Goal: Task Accomplishment & Management: Use online tool/utility

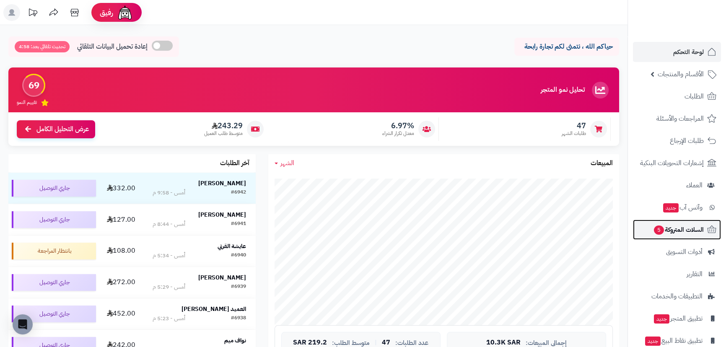
click at [662, 228] on span "5" at bounding box center [659, 229] width 10 height 9
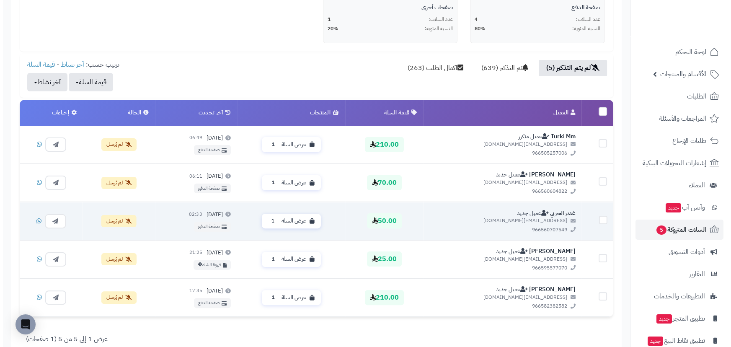
scroll to position [228, 0]
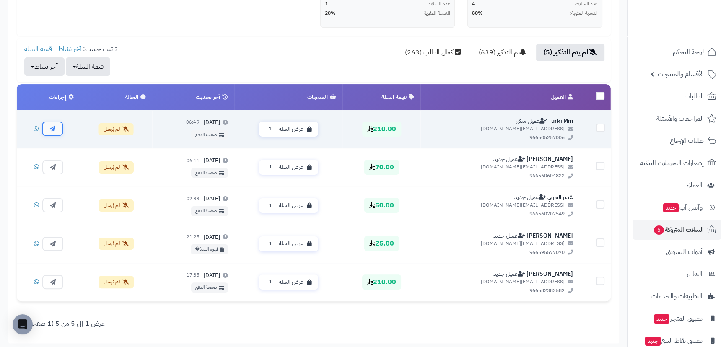
click at [48, 130] on button "button" at bounding box center [52, 129] width 21 height 14
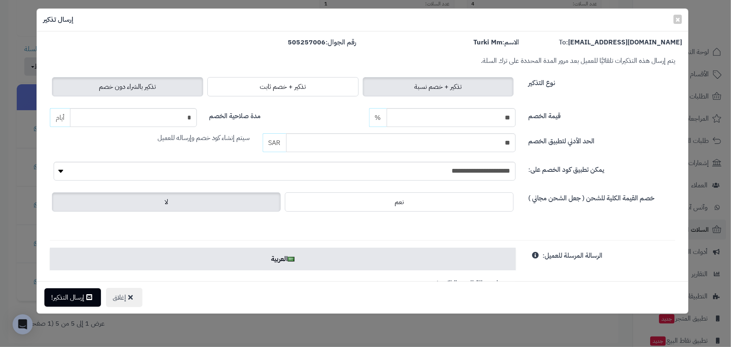
click at [111, 88] on span "تذكير بالشراء دون خصم" at bounding box center [127, 87] width 57 height 10
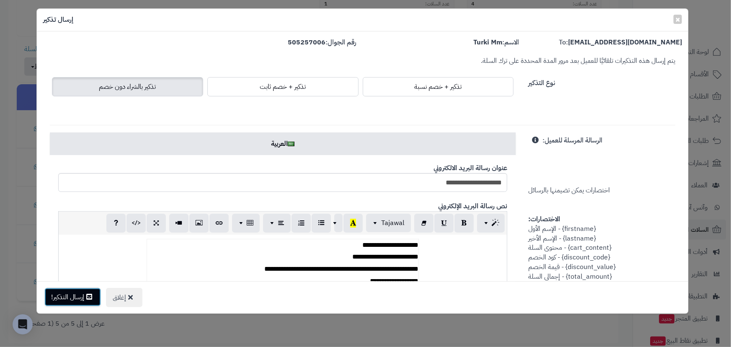
click at [81, 290] on button "إرسال التذكير!" at bounding box center [72, 297] width 57 height 18
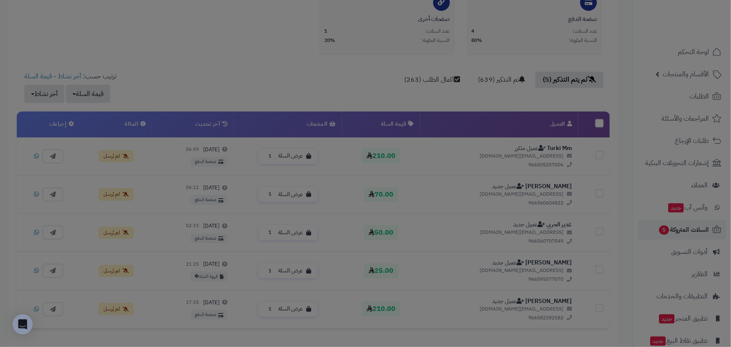
scroll to position [256, 0]
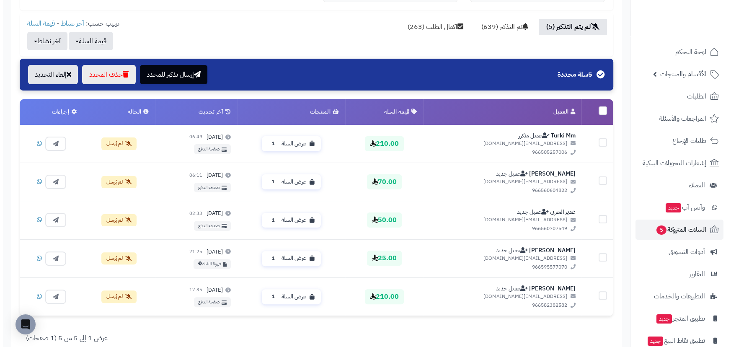
scroll to position [254, 0]
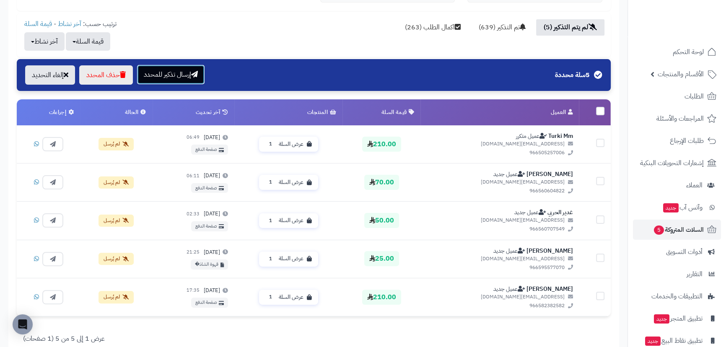
click at [172, 77] on button "إرسال تذكير للمحدد" at bounding box center [170, 74] width 67 height 19
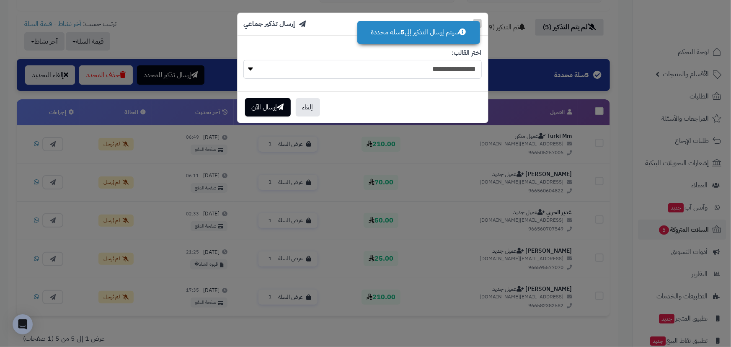
click at [330, 74] on select "**********" at bounding box center [362, 69] width 238 height 19
click at [339, 69] on select "**********" at bounding box center [362, 69] width 238 height 19
click at [290, 25] on h4 "إرسال تذكير جماعي" at bounding box center [275, 24] width 62 height 10
click at [315, 110] on button "إلغاء" at bounding box center [308, 107] width 24 height 18
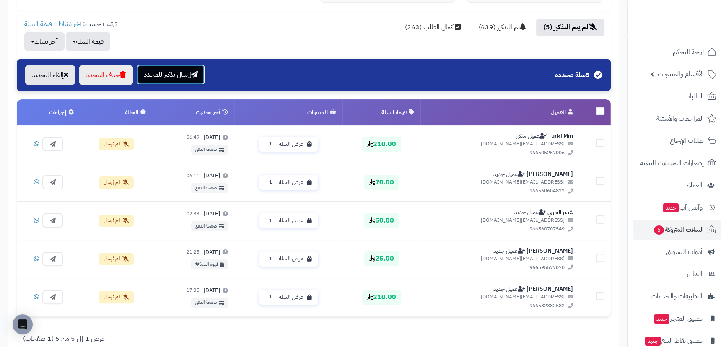
click at [167, 74] on button "إرسال تذكير للمحدد" at bounding box center [170, 74] width 67 height 19
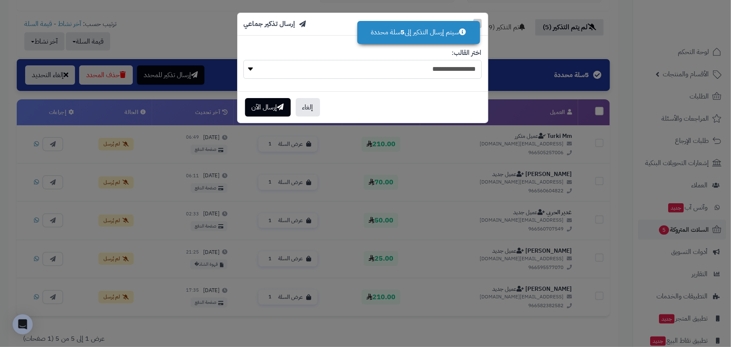
click at [392, 73] on select "**********" at bounding box center [362, 69] width 238 height 19
click at [370, 66] on select "**********" at bounding box center [362, 69] width 238 height 19
click at [306, 104] on button "إلغاء" at bounding box center [308, 107] width 24 height 18
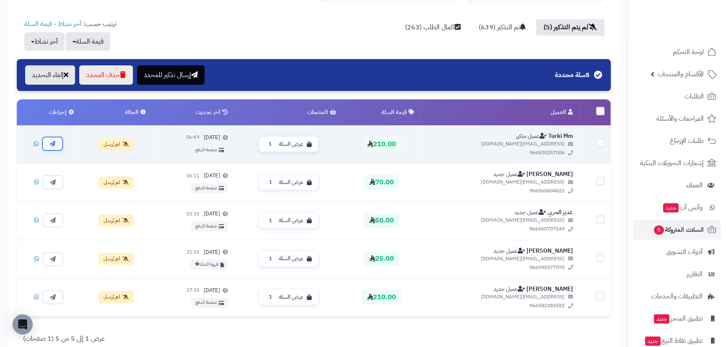
click at [52, 144] on icon "button" at bounding box center [52, 144] width 6 height 6
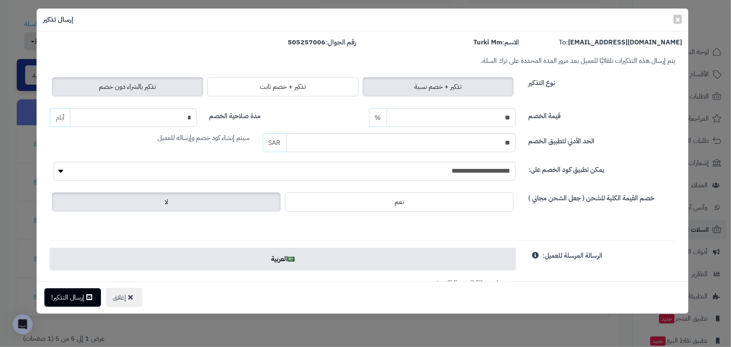
click at [106, 85] on span "تذكير بالشراء دون خصم" at bounding box center [127, 87] width 57 height 10
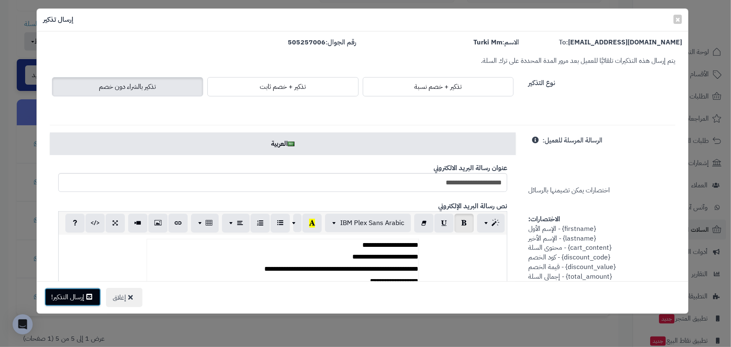
click at [75, 300] on button "إرسال التذكير!" at bounding box center [72, 297] width 57 height 18
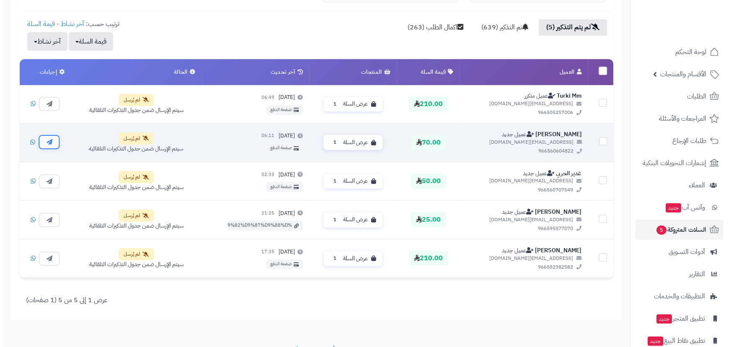
scroll to position [254, 0]
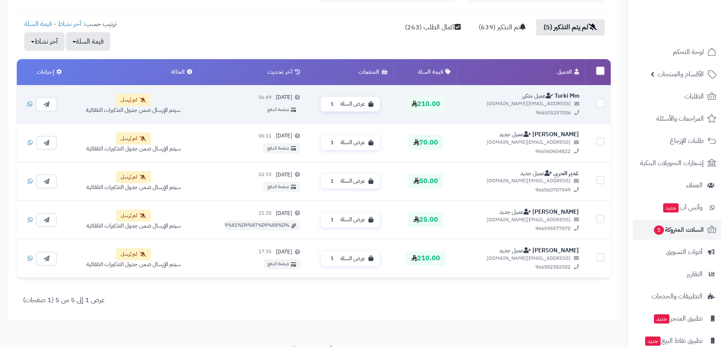
click at [45, 111] on td at bounding box center [41, 104] width 51 height 39
click at [45, 105] on icon "button" at bounding box center [47, 104] width 6 height 6
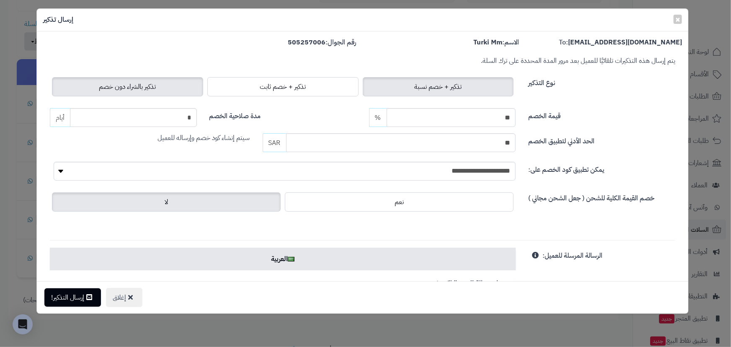
click at [107, 81] on label "تذكير بالشراء دون خصم" at bounding box center [127, 86] width 151 height 19
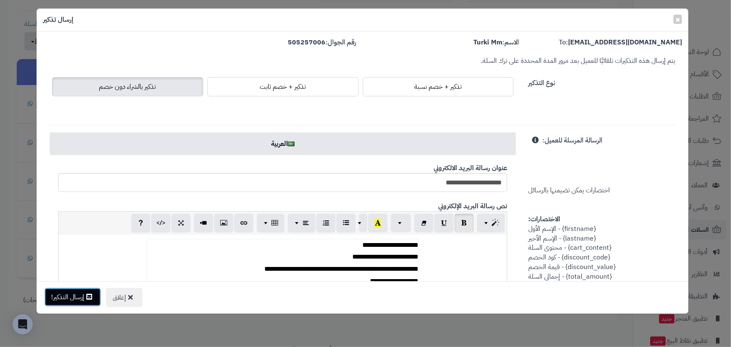
click at [80, 302] on button "إرسال التذكير!" at bounding box center [72, 297] width 57 height 18
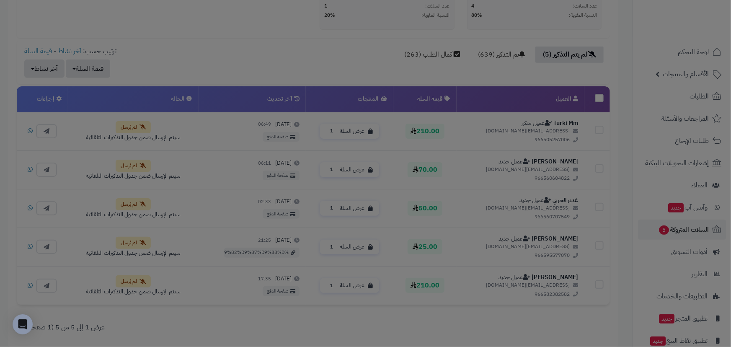
scroll to position [281, 0]
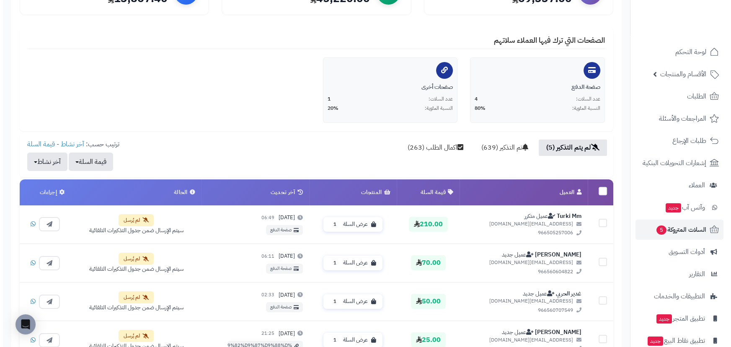
scroll to position [152, 0]
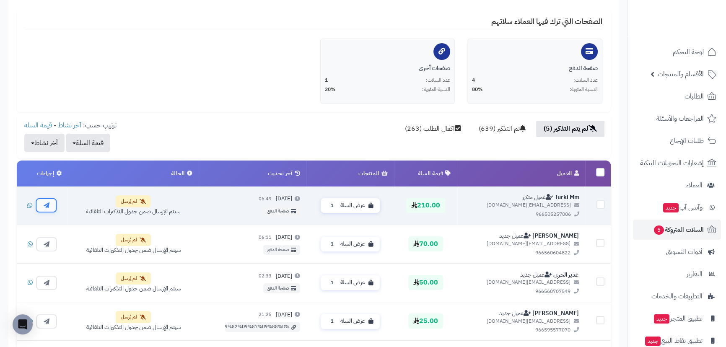
click at [50, 204] on button "button" at bounding box center [46, 205] width 21 height 14
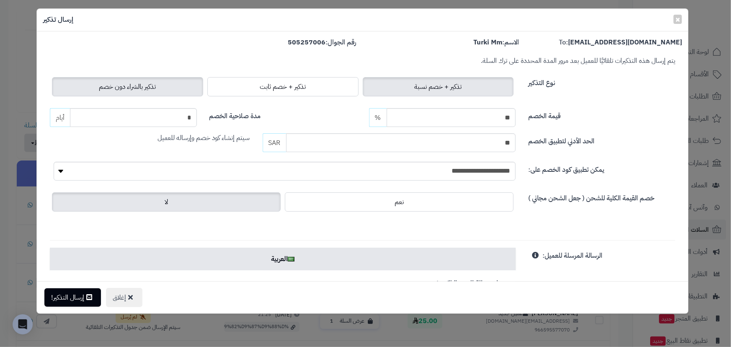
click at [103, 87] on label "تذكير بالشراء دون خصم" at bounding box center [127, 86] width 151 height 19
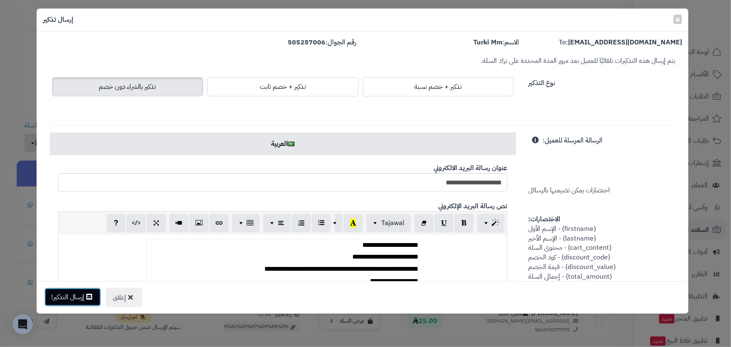
click at [75, 300] on button "إرسال التذكير!" at bounding box center [72, 297] width 57 height 18
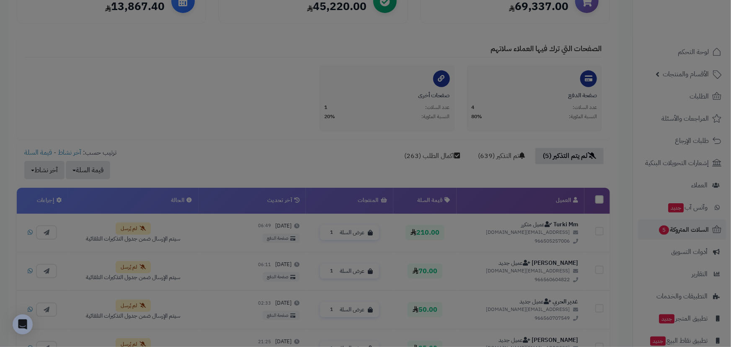
scroll to position [179, 0]
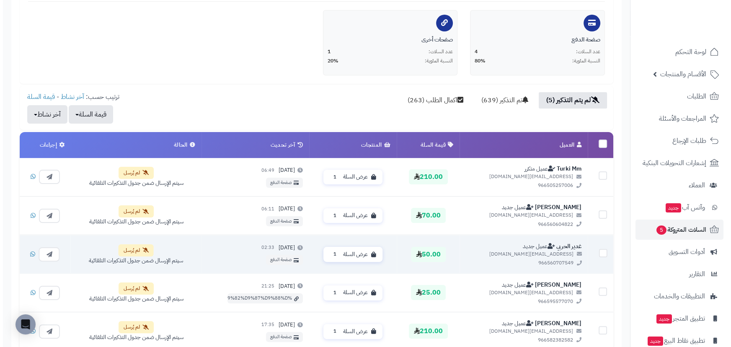
scroll to position [190, 0]
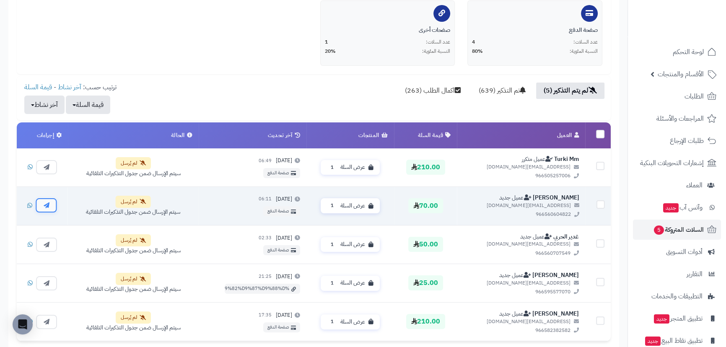
click at [49, 207] on icon "button" at bounding box center [47, 206] width 6 height 6
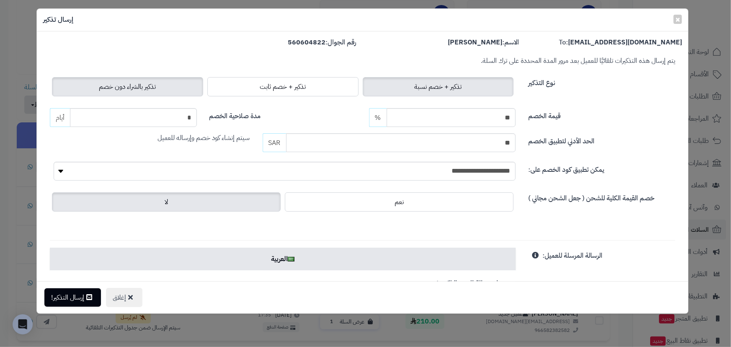
click at [118, 87] on span "تذكير بالشراء دون خصم" at bounding box center [127, 87] width 57 height 10
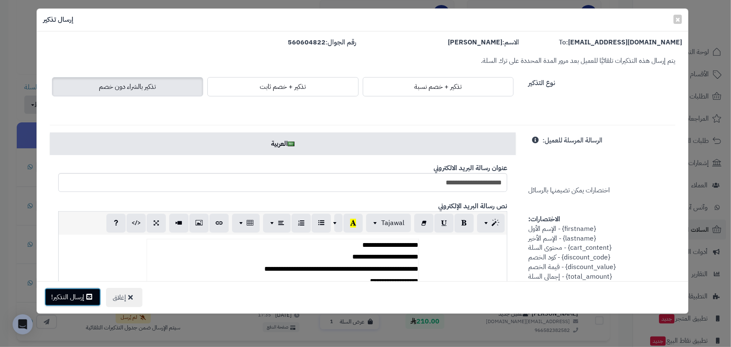
click at [80, 297] on button "إرسال التذكير!" at bounding box center [72, 297] width 57 height 18
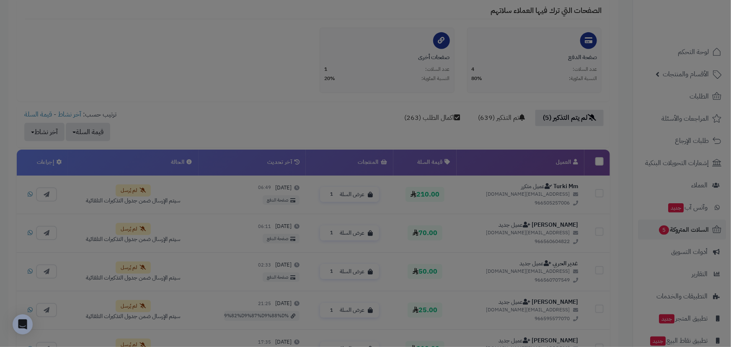
scroll to position [218, 0]
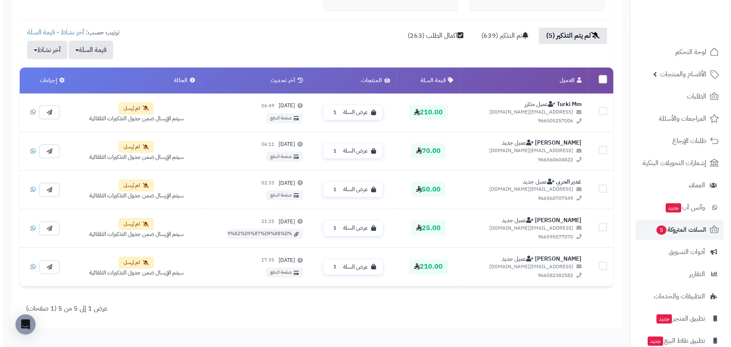
scroll to position [291, 0]
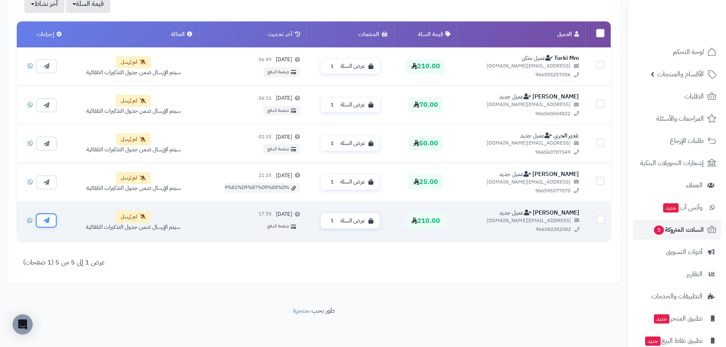
click at [47, 220] on icon "button" at bounding box center [47, 221] width 6 height 6
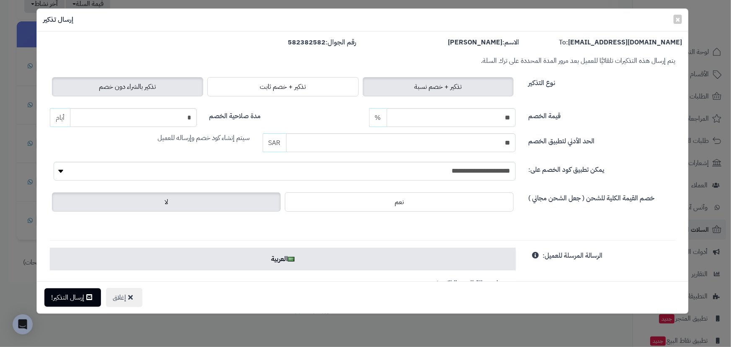
click at [150, 92] on label "تذكير بالشراء دون خصم" at bounding box center [127, 86] width 151 height 19
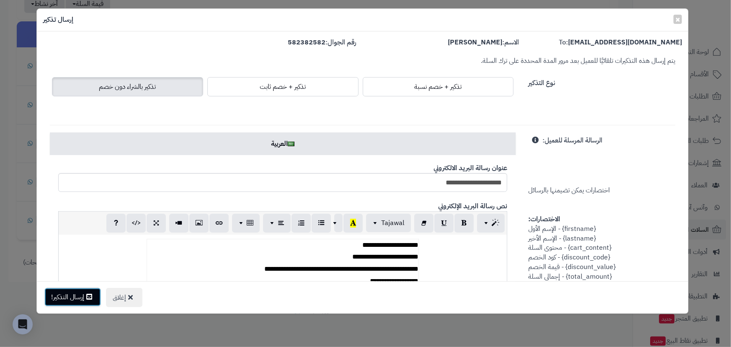
click at [83, 294] on button "إرسال التذكير!" at bounding box center [72, 297] width 57 height 18
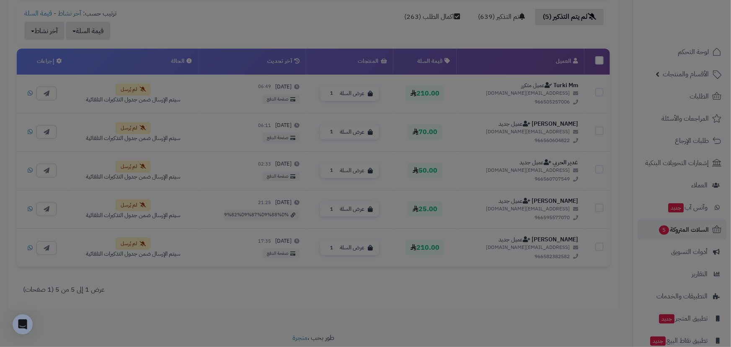
scroll to position [318, 0]
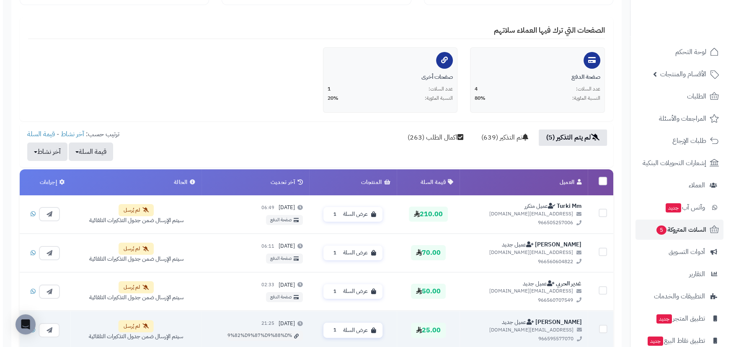
scroll to position [114, 0]
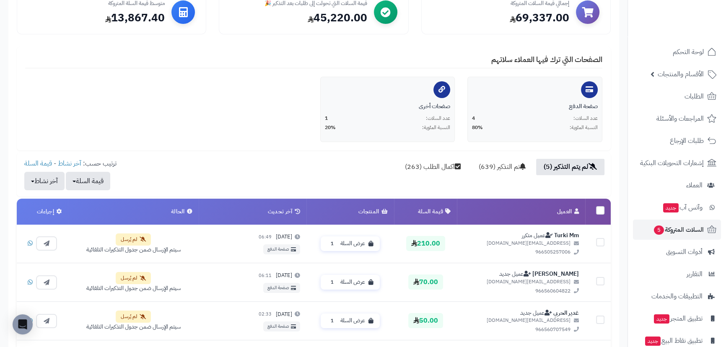
click at [599, 206] on label at bounding box center [600, 210] width 8 height 8
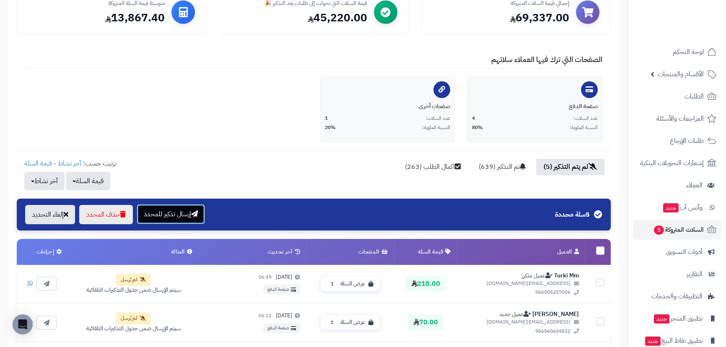
click at [184, 212] on button "إرسال تذكير للمحدد" at bounding box center [170, 214] width 67 height 19
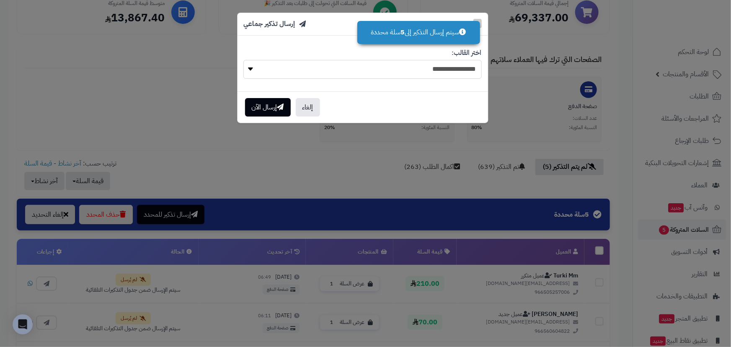
click at [299, 73] on select "**********" at bounding box center [362, 69] width 238 height 19
select select "*"
click at [243, 60] on select "**********" at bounding box center [362, 69] width 238 height 19
click at [264, 110] on button "إرسال الآن" at bounding box center [268, 107] width 46 height 18
